Goal: Information Seeking & Learning: Find specific fact

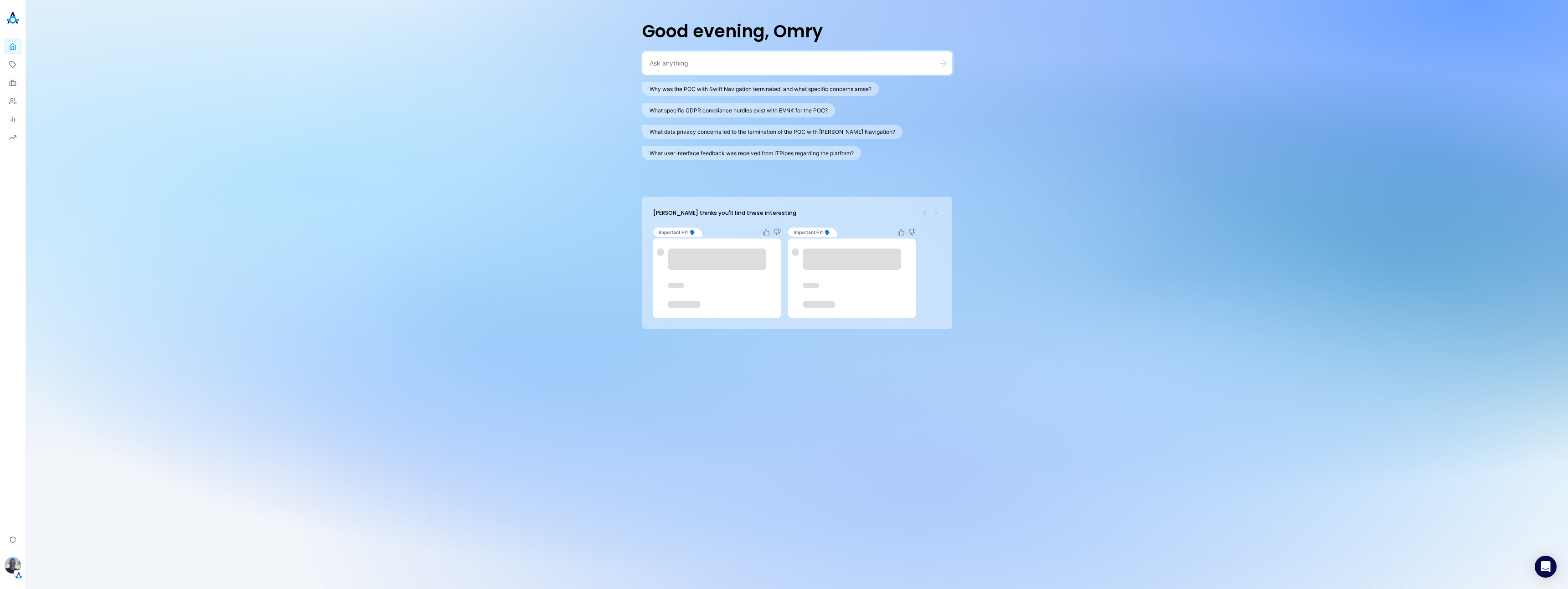
click at [717, 69] on div at bounding box center [797, 63] width 309 height 24
click at [714, 62] on textarea at bounding box center [785, 63] width 273 height 9
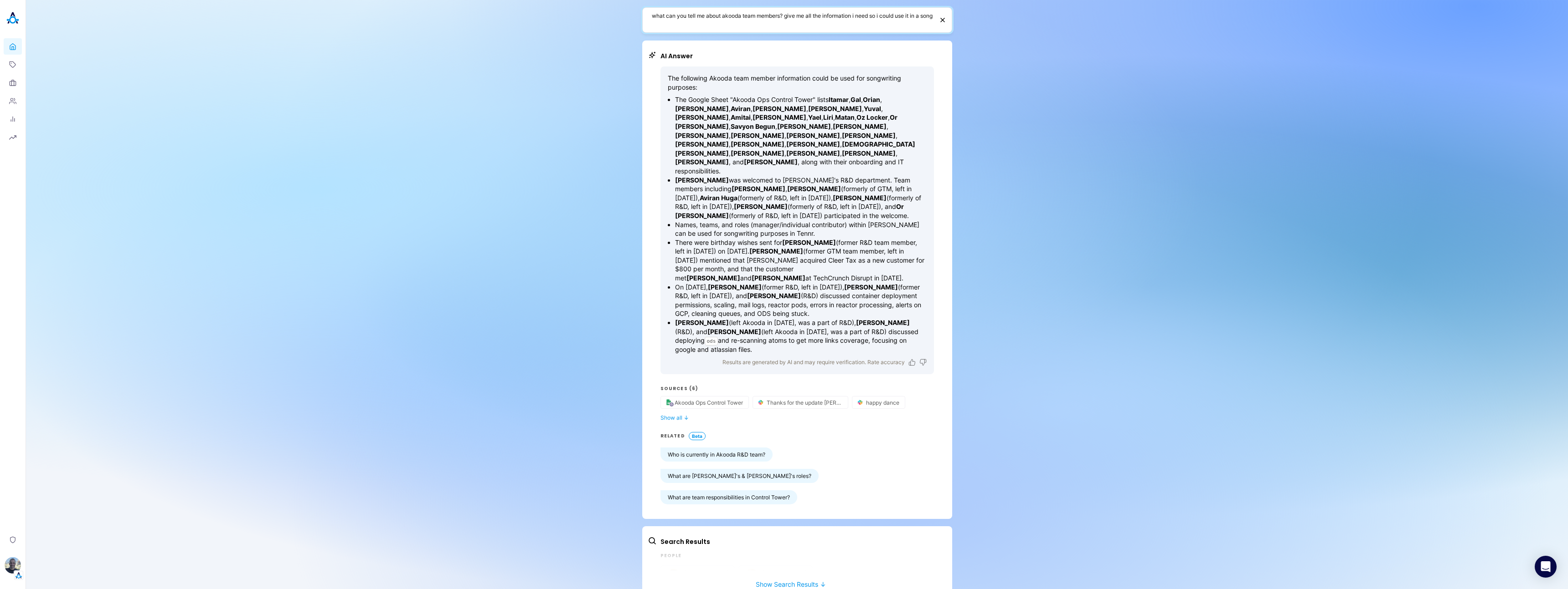
click at [687, 21] on textarea "what can you tell me about akooda team members? give me all the information i n…" at bounding box center [792, 21] width 282 height 18
click at [727, 17] on textarea "what can you tell me about akooda team members? give me all the information i n…" at bounding box center [792, 21] width 282 height 18
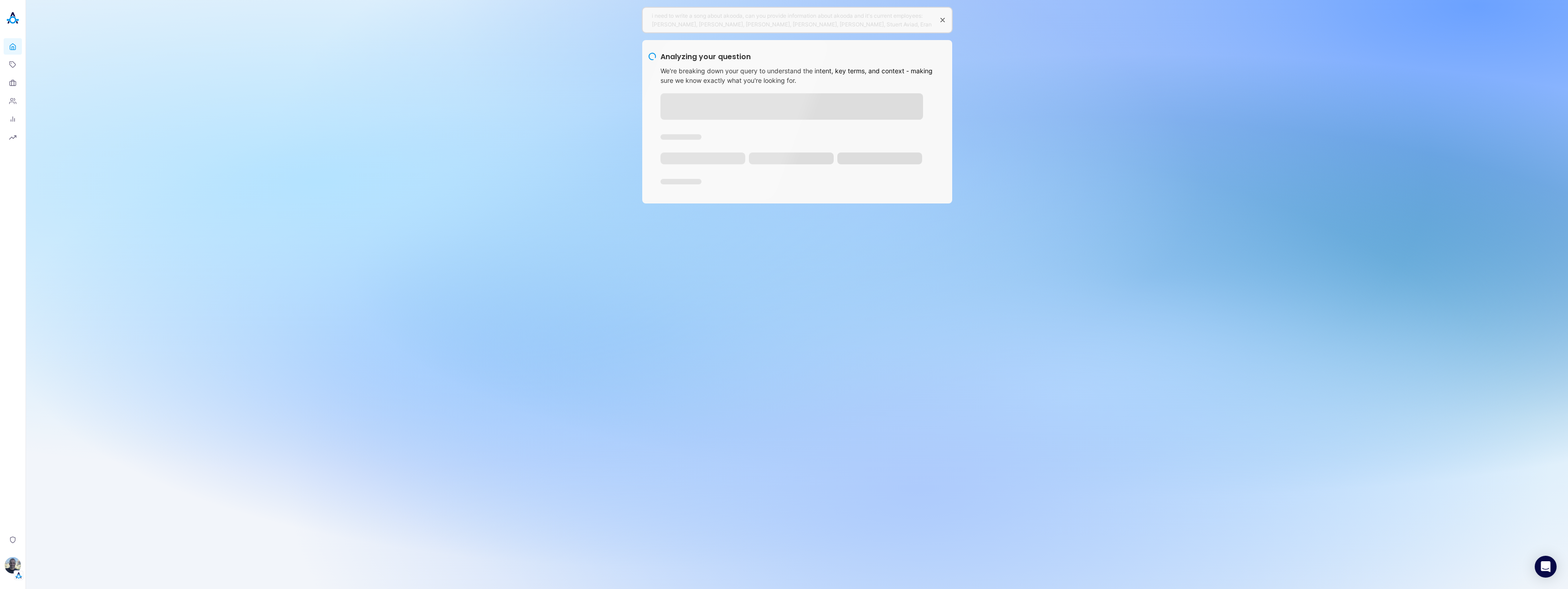
click at [942, 20] on icon "button" at bounding box center [943, 20] width 4 height 4
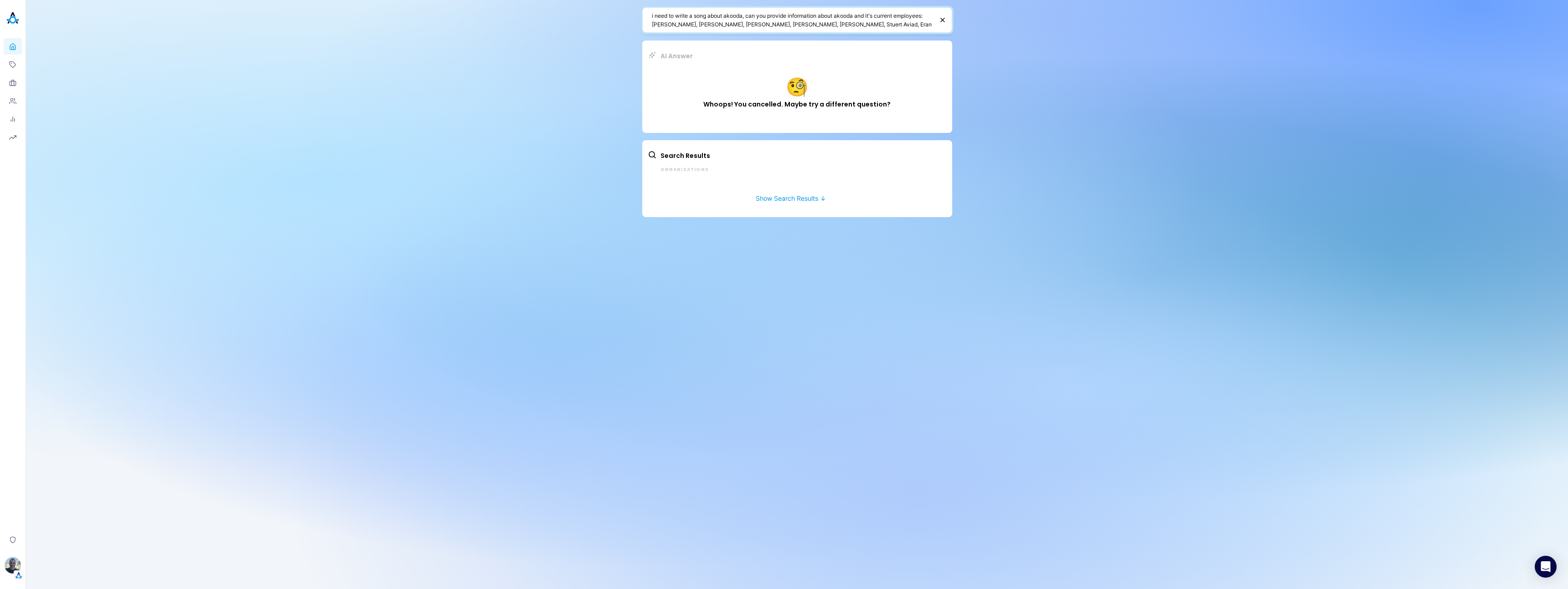
click at [773, 26] on textarea "i need to write a song about akooda, can you provide information about akooda a…" at bounding box center [792, 21] width 282 height 18
type textarea "i need to write a song about akooda, can you provide information about akooda a…"
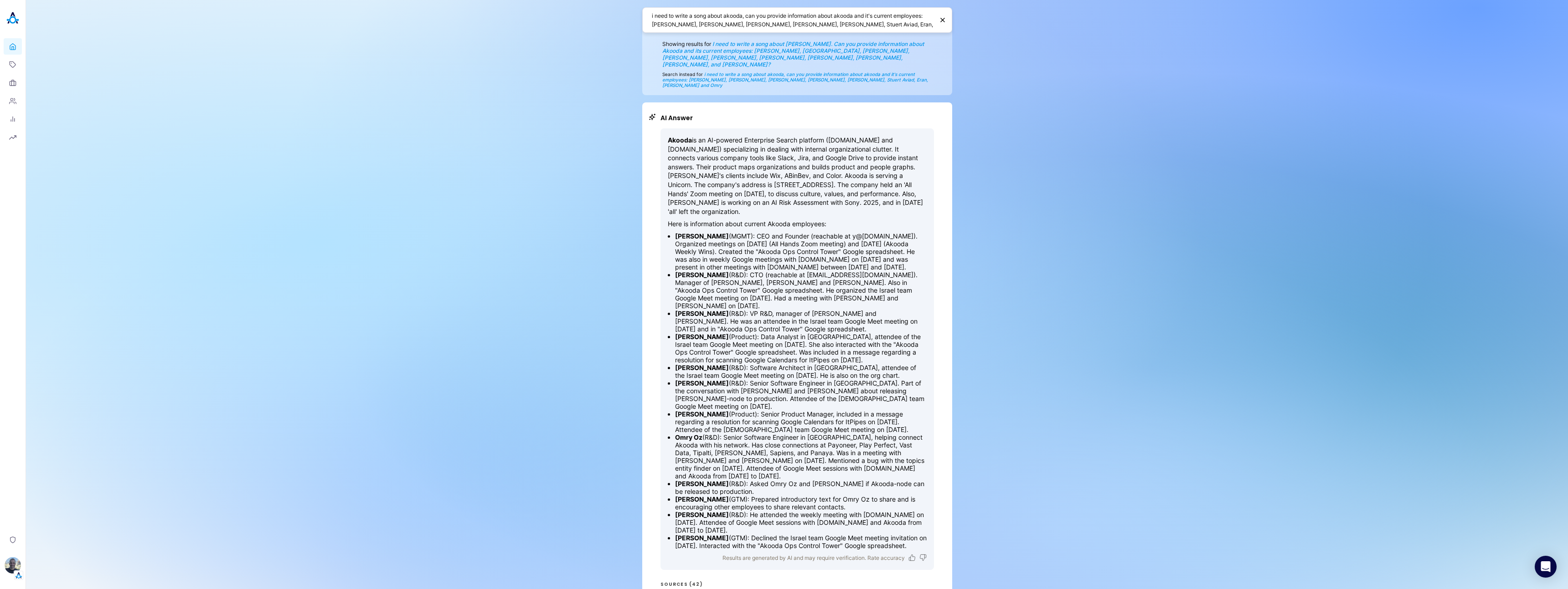
click at [815, 21] on textarea "i need to write a song about akooda, can you provide information about akooda a…" at bounding box center [792, 21] width 282 height 18
click at [816, 25] on textarea "i need to write a song about akooda, can you provide information about akooda a…" at bounding box center [792, 21] width 282 height 18
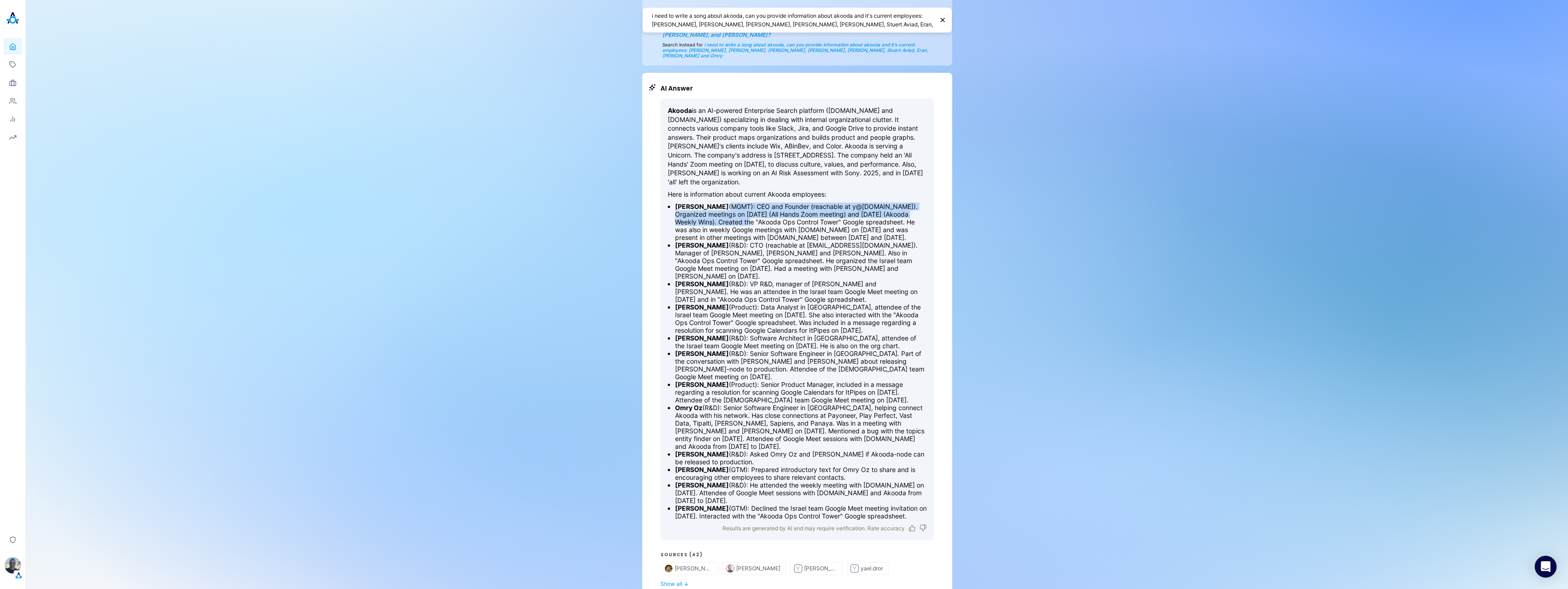
drag, startPoint x: 736, startPoint y: 185, endPoint x: 768, endPoint y: 225, distance: 51.2
click at [768, 225] on li "[PERSON_NAME] (MGMT): CEO and Founder (reachable at y@[DOMAIN_NAME]). Organized…" at bounding box center [800, 222] width 251 height 38
click at [736, 203] on li "[PERSON_NAME] (MGMT): CEO and Founder (reachable at y@[DOMAIN_NAME]). Organized…" at bounding box center [800, 222] width 251 height 38
drag, startPoint x: 736, startPoint y: 186, endPoint x: 793, endPoint y: 225, distance: 69.1
click at [793, 225] on li "[PERSON_NAME] (MGMT): CEO and Founder (reachable at y@[DOMAIN_NAME]). Organized…" at bounding box center [800, 222] width 251 height 38
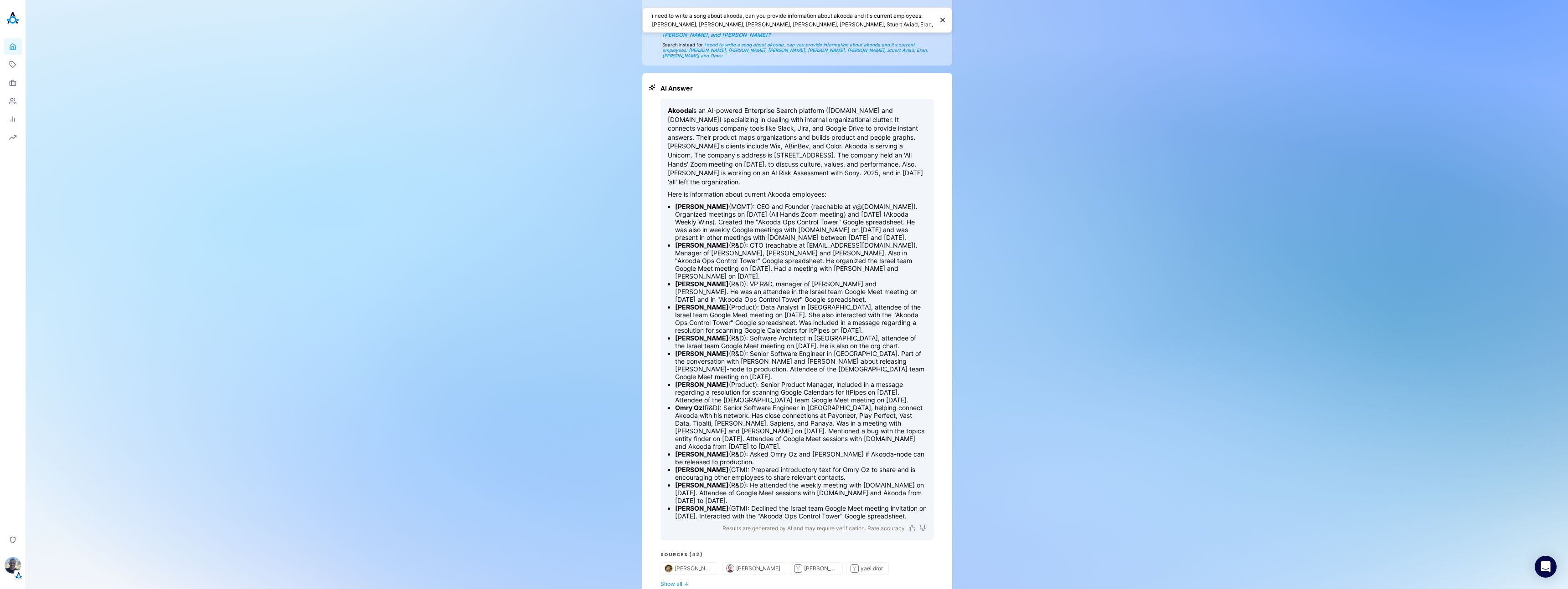
drag, startPoint x: 711, startPoint y: 357, endPoint x: 853, endPoint y: 371, distance: 142.7
click at [853, 381] on li "[PERSON_NAME] (Product): Senior Product Manager, included in a message regardin…" at bounding box center [800, 393] width 251 height 24
